Goal: Information Seeking & Learning: Stay updated

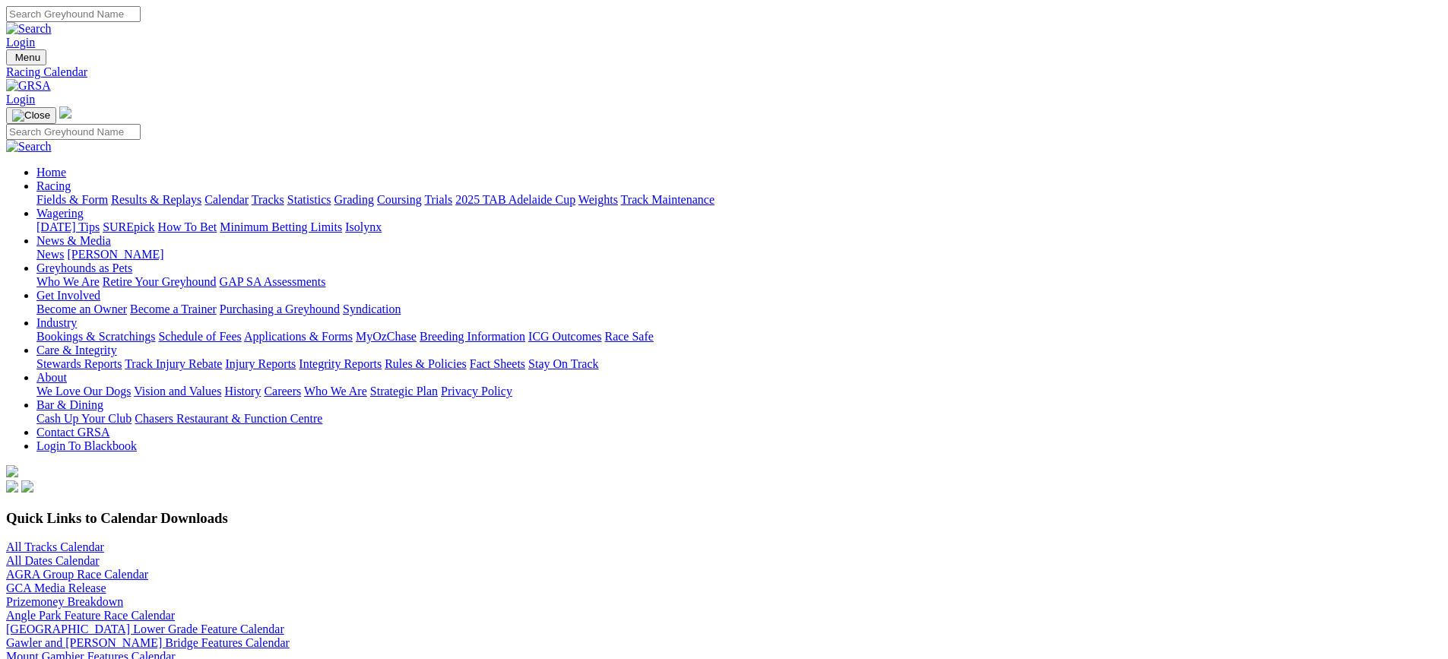
click at [108, 193] on link "Fields & Form" at bounding box center [71, 199] width 71 height 13
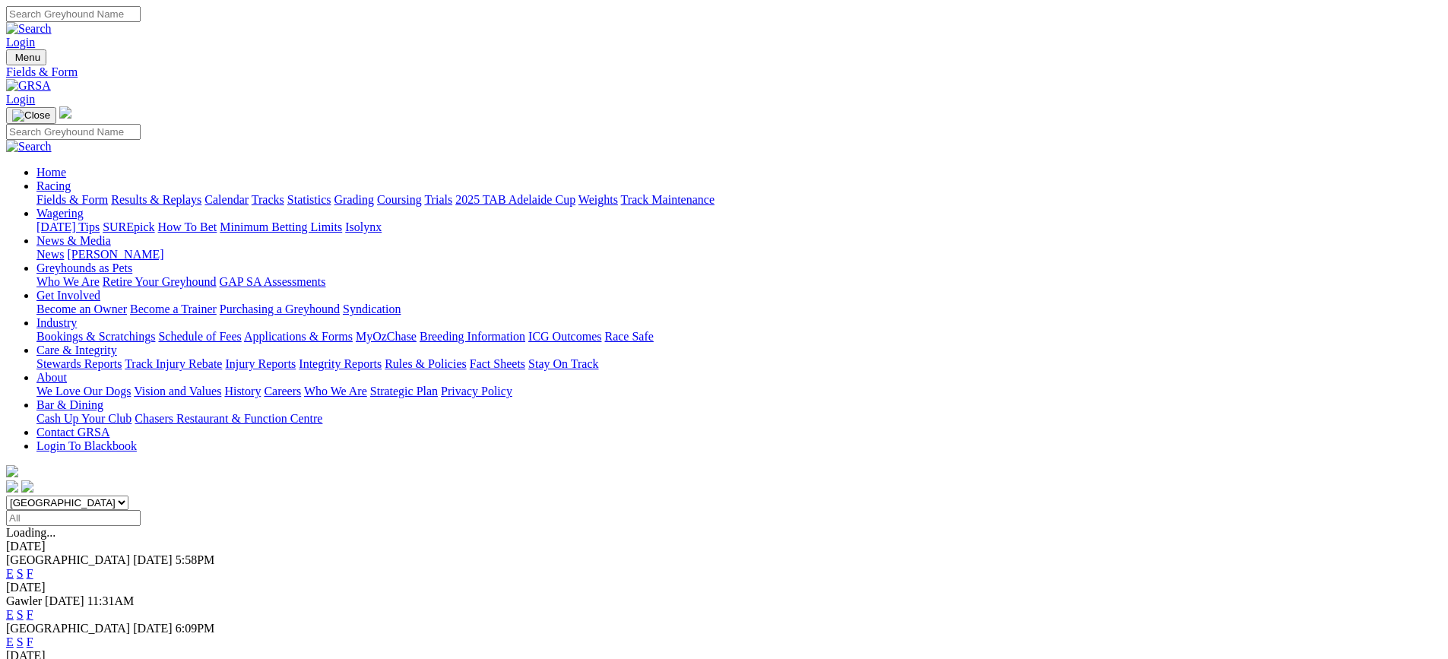
click at [111, 234] on link "News & Media" at bounding box center [73, 240] width 75 height 13
click at [64, 248] on link "News" at bounding box center [49, 254] width 27 height 13
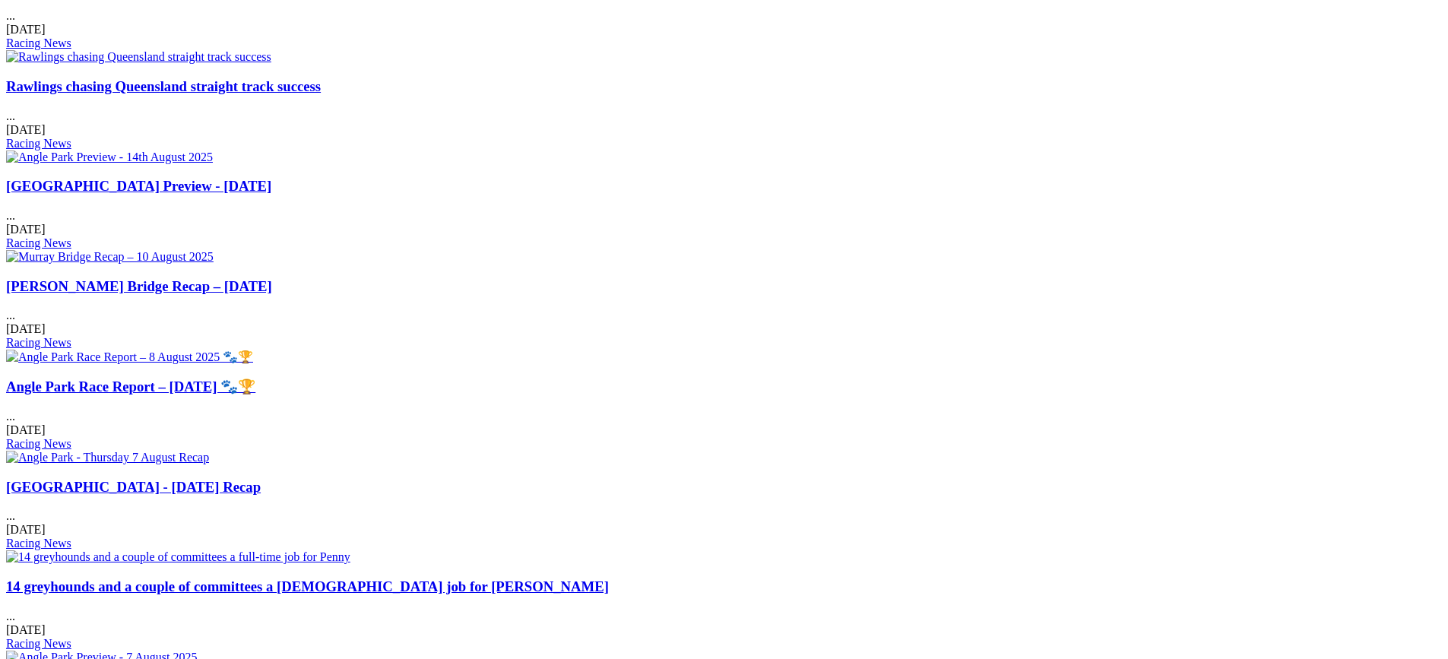
scroll to position [912, 0]
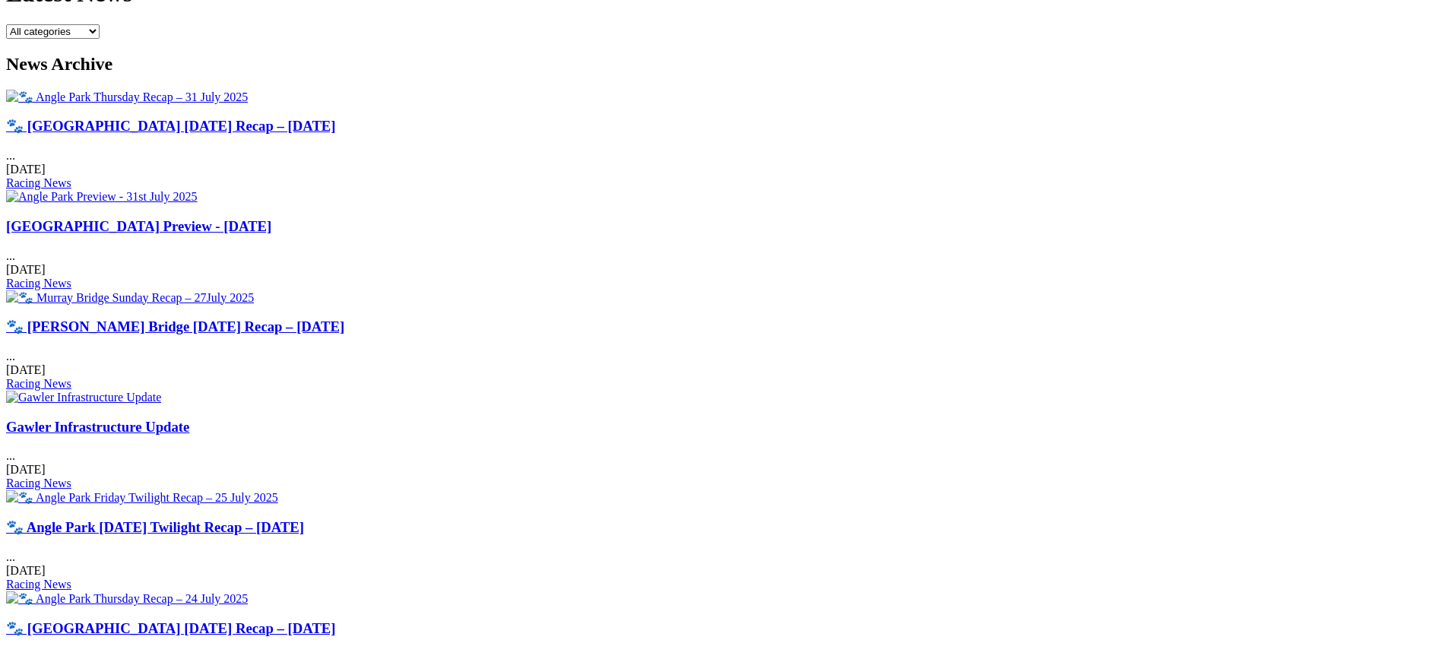
scroll to position [608, 0]
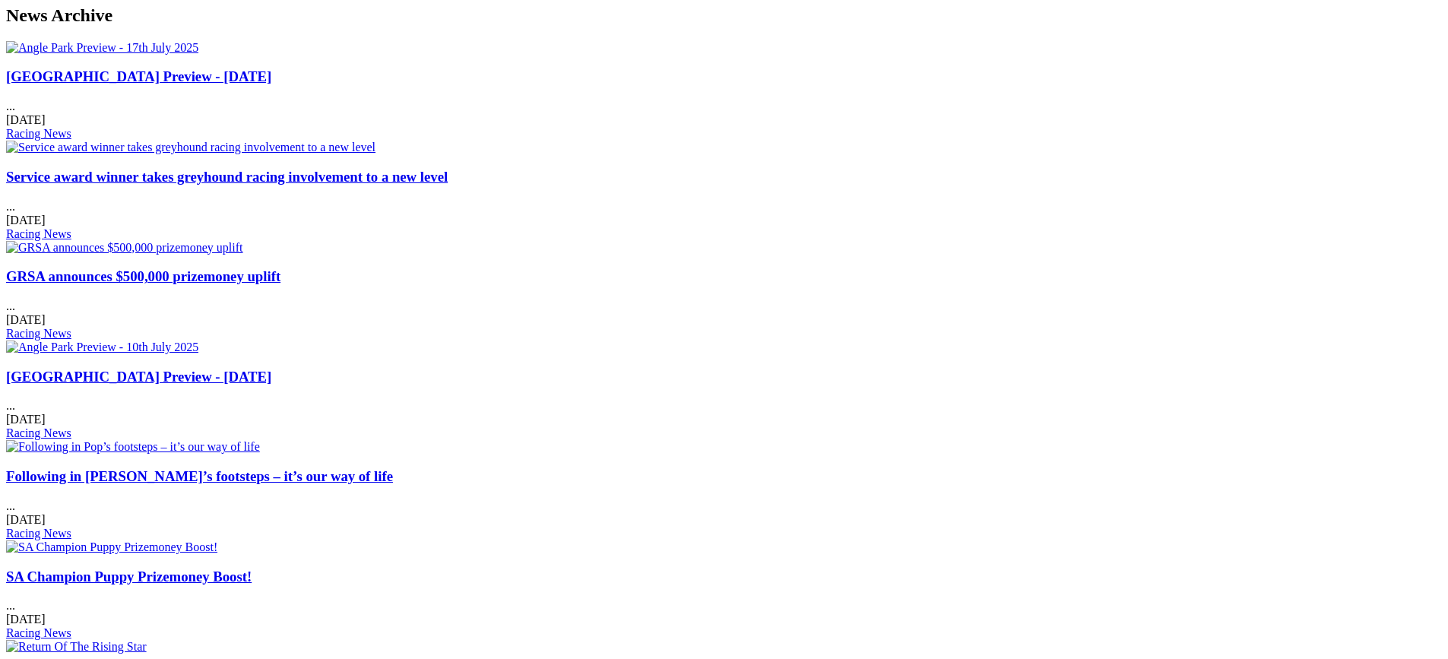
scroll to position [608, 0]
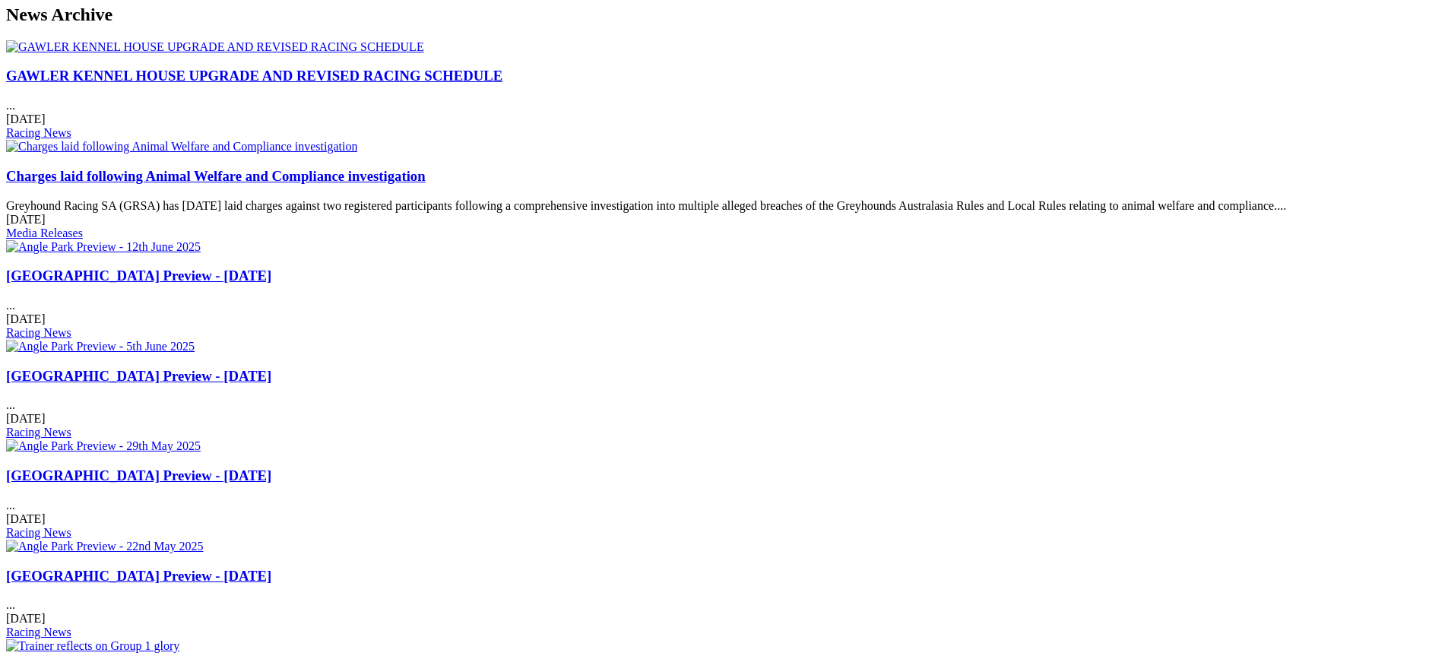
scroll to position [608, 0]
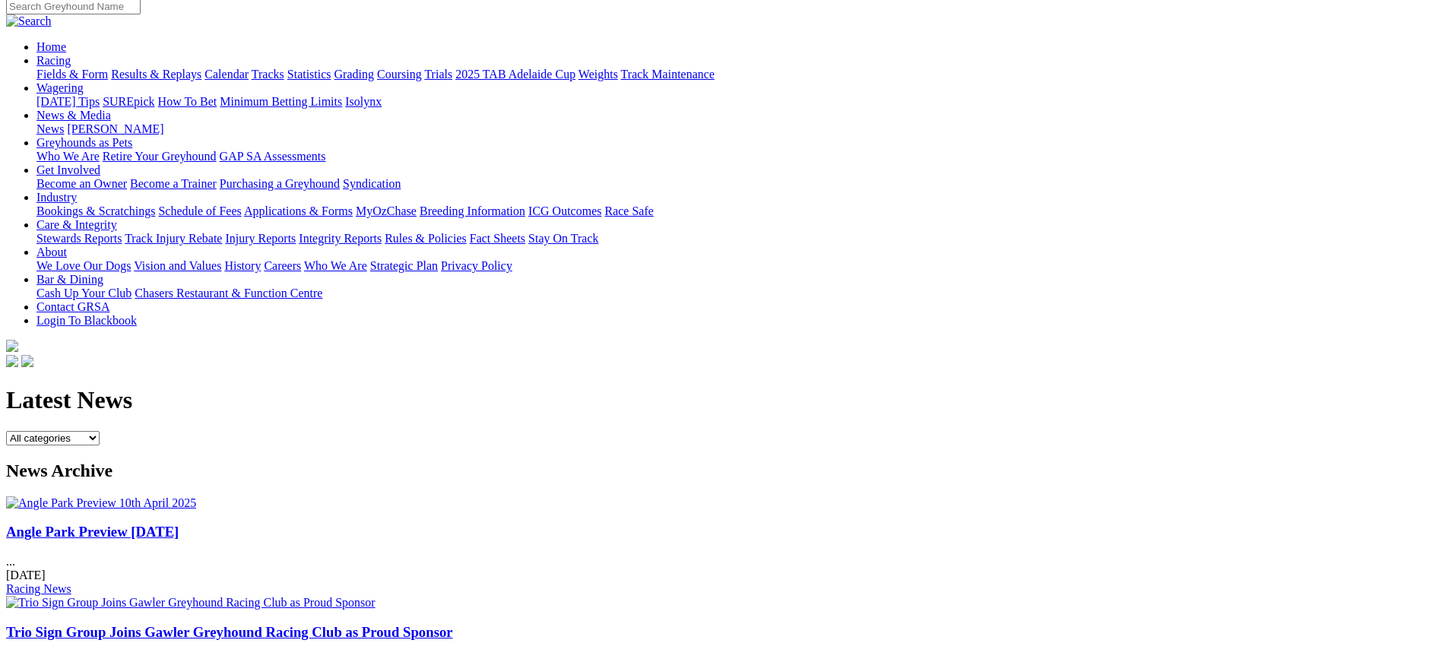
scroll to position [152, 0]
